Goal: Navigation & Orientation: Find specific page/section

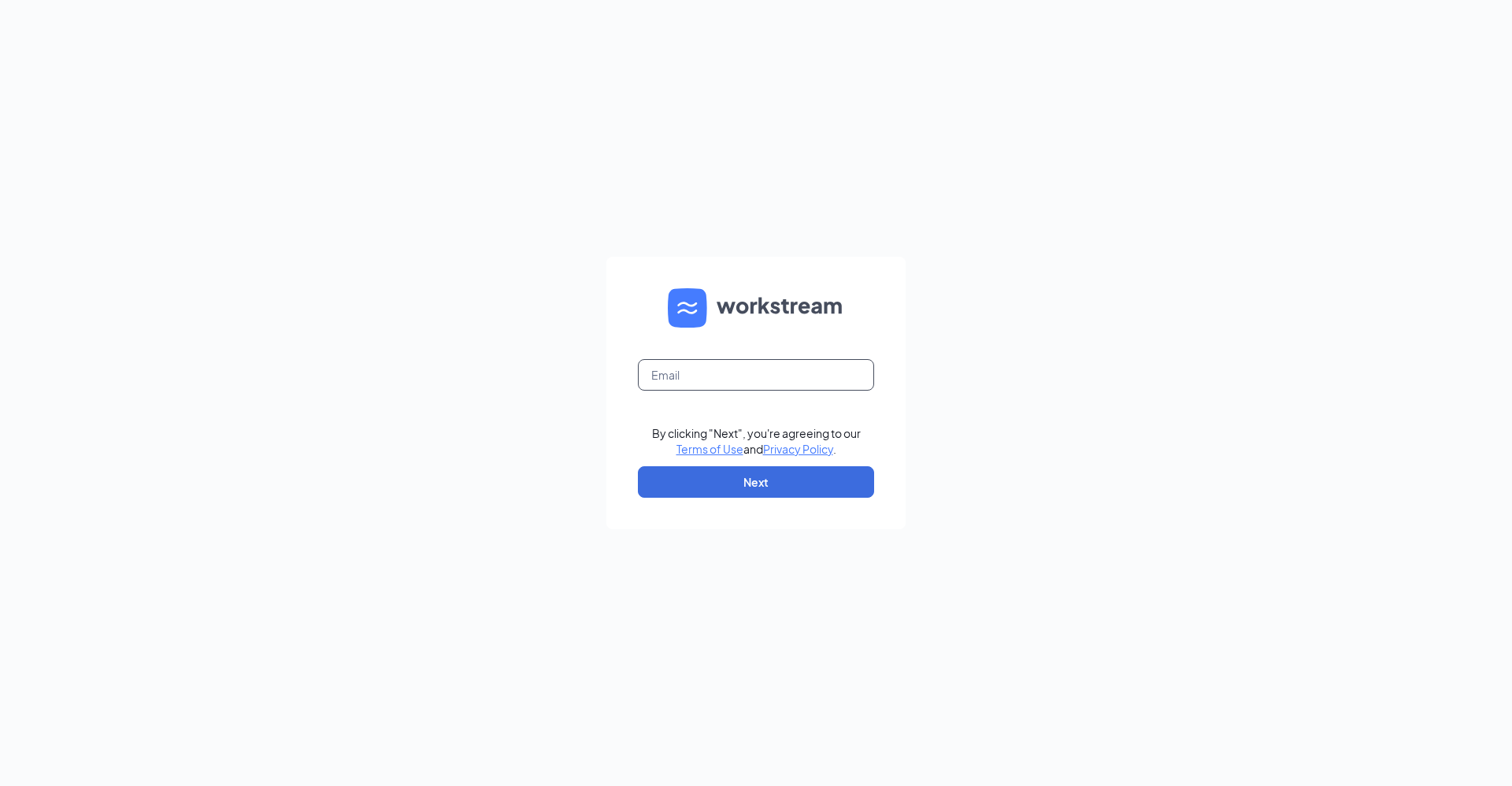
click at [706, 383] on input "text" at bounding box center [756, 375] width 236 height 32
type input "[EMAIL_ADDRESS][DOMAIN_NAME]"
click at [755, 490] on button "Next" at bounding box center [756, 482] width 236 height 32
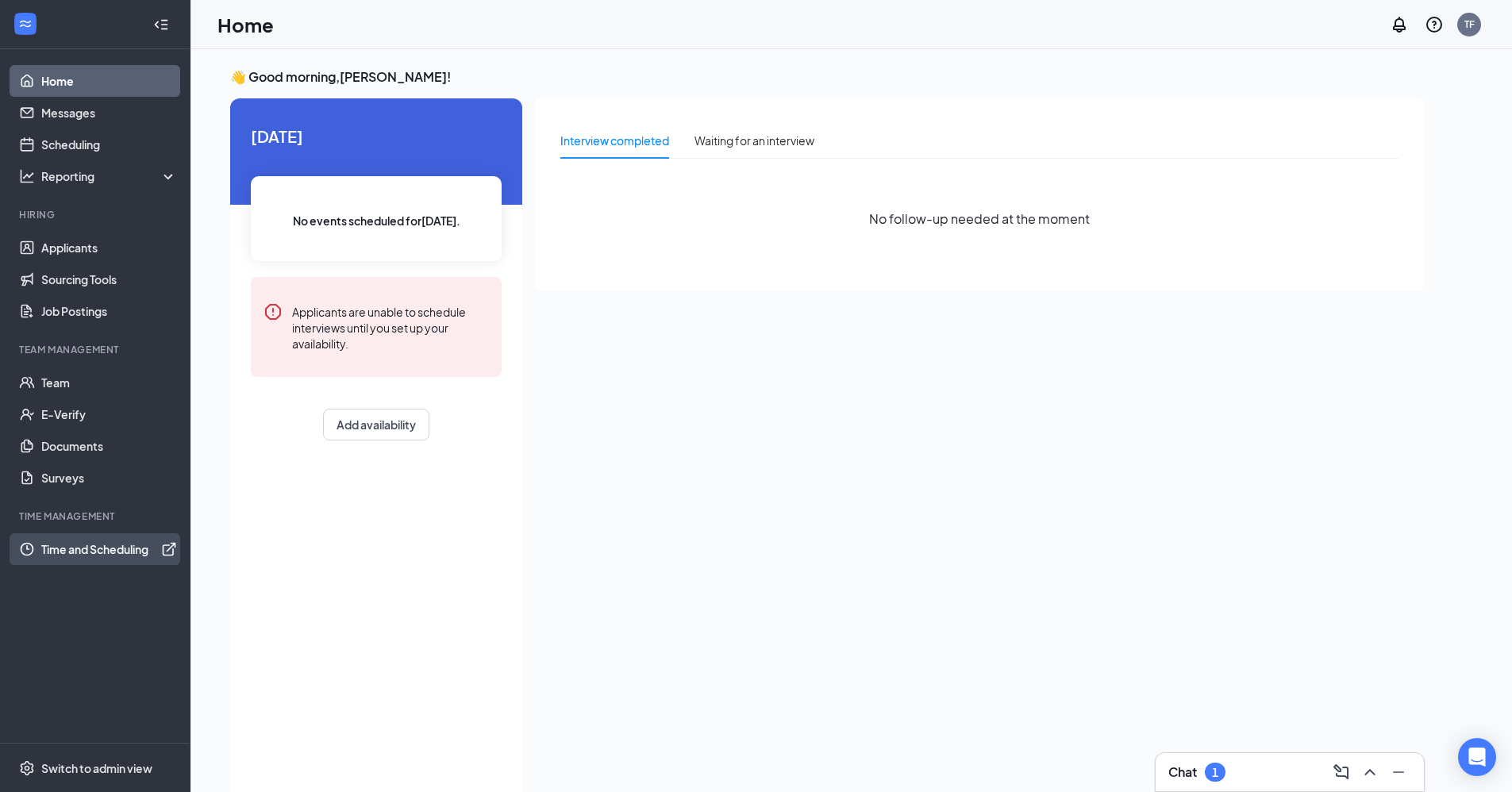
click at [99, 550] on link "Time and Scheduling" at bounding box center [109, 550] width 135 height 32
click at [61, 381] on link "Team" at bounding box center [109, 383] width 135 height 32
